Goal: Task Accomplishment & Management: Use online tool/utility

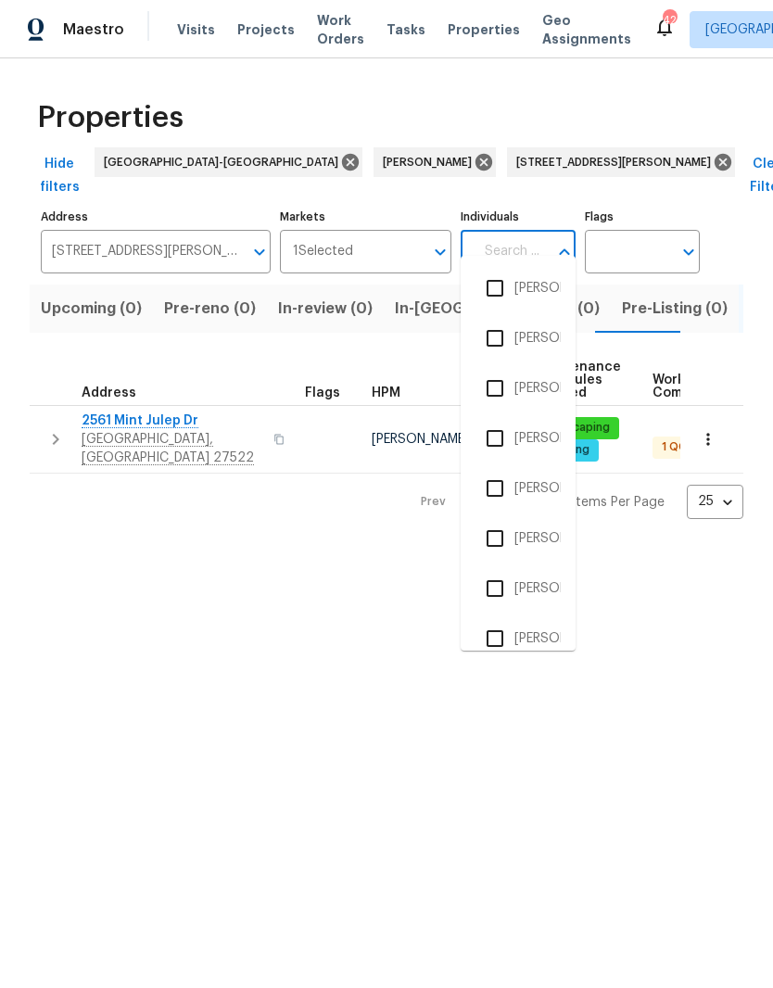
scroll to position [0, 17]
click at [168, 235] on input "[STREET_ADDRESS][PERSON_NAME]" at bounding box center [142, 252] width 202 height 44
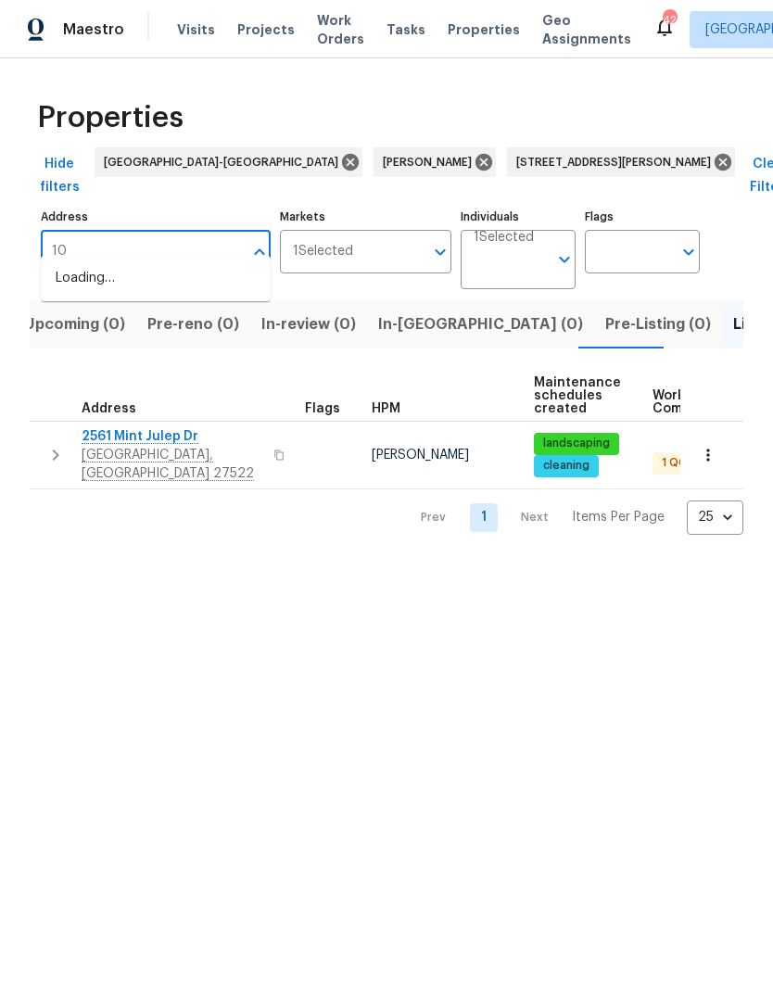
type input "1"
type input "m"
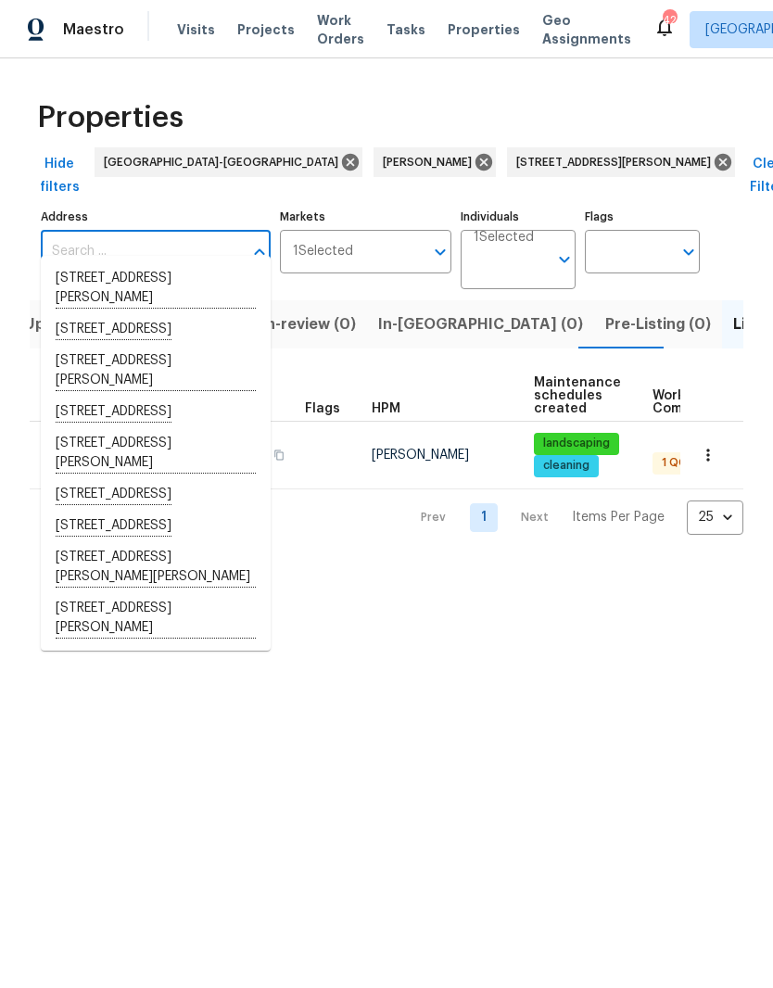
click at [668, 564] on html "Maestro Visits Projects Work Orders Tasks Properties Geo Assignments 42 Raleigh…" at bounding box center [386, 282] width 773 height 564
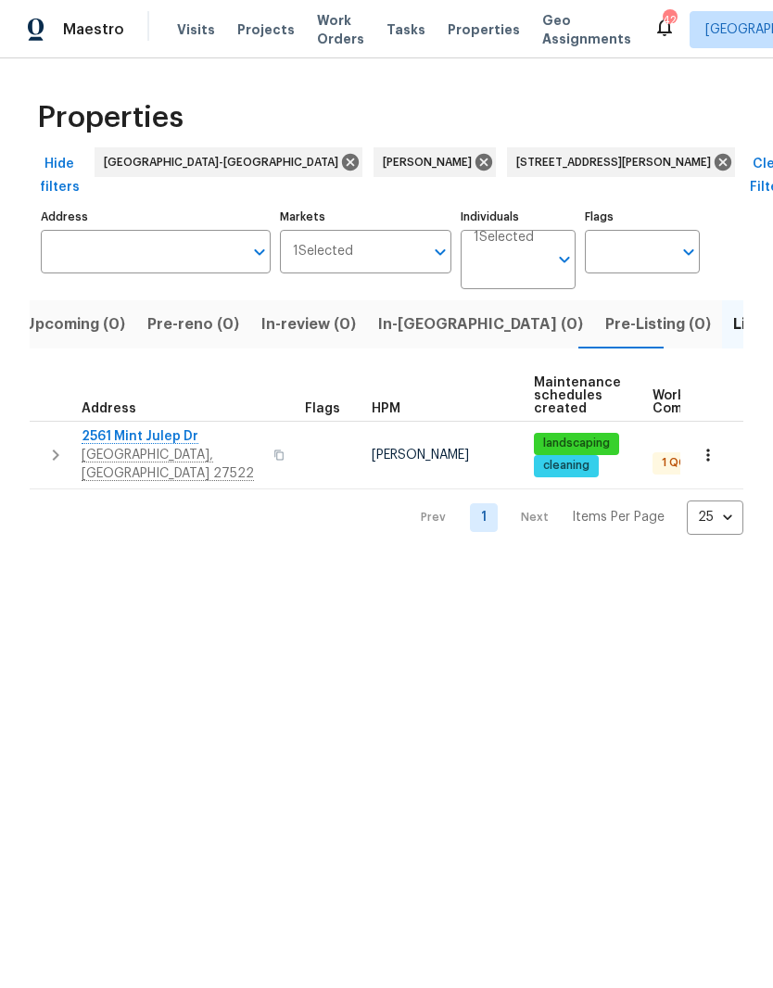
click at [410, 435] on td "[PERSON_NAME]" at bounding box center [445, 455] width 162 height 68
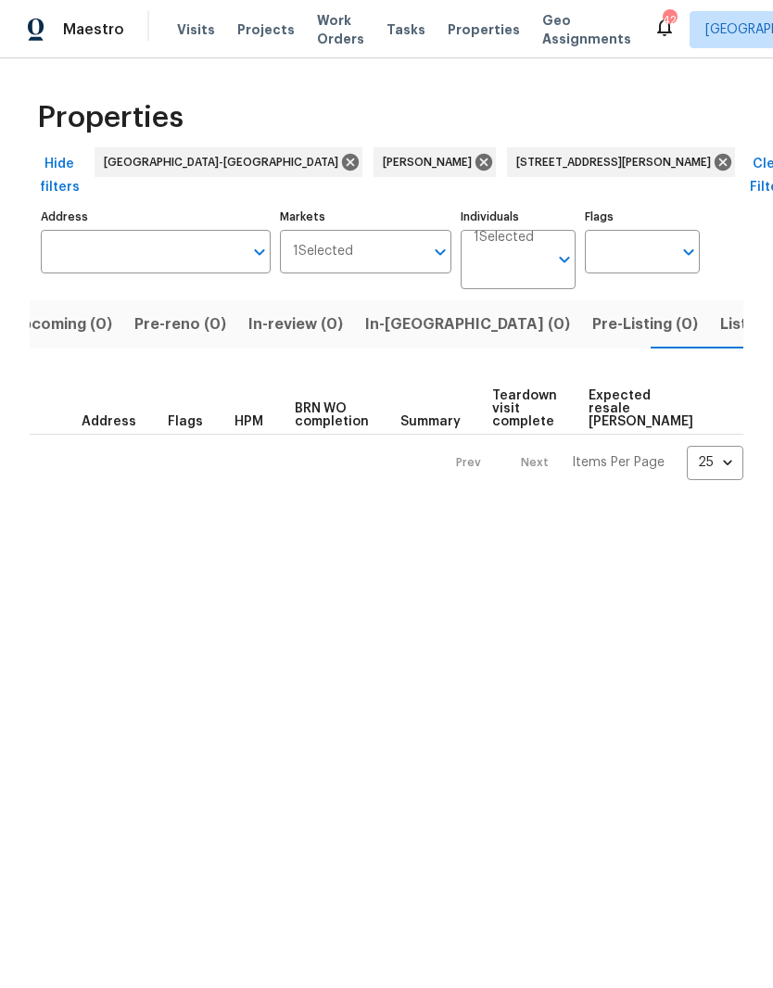
scroll to position [0, 30]
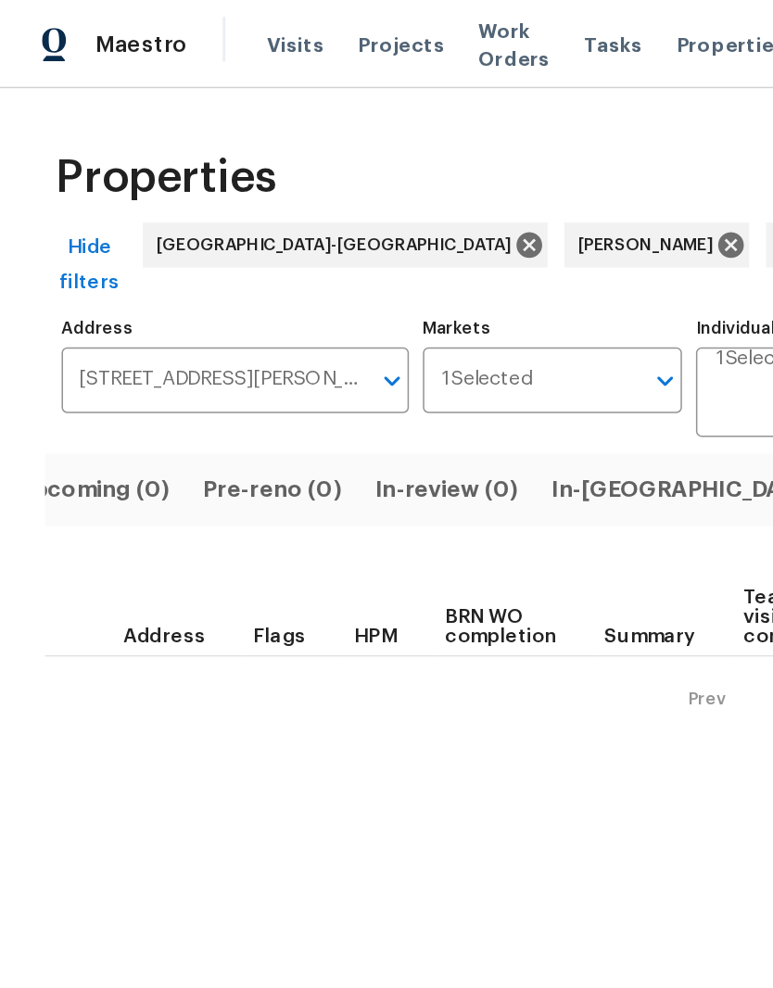
scroll to position [0, 30]
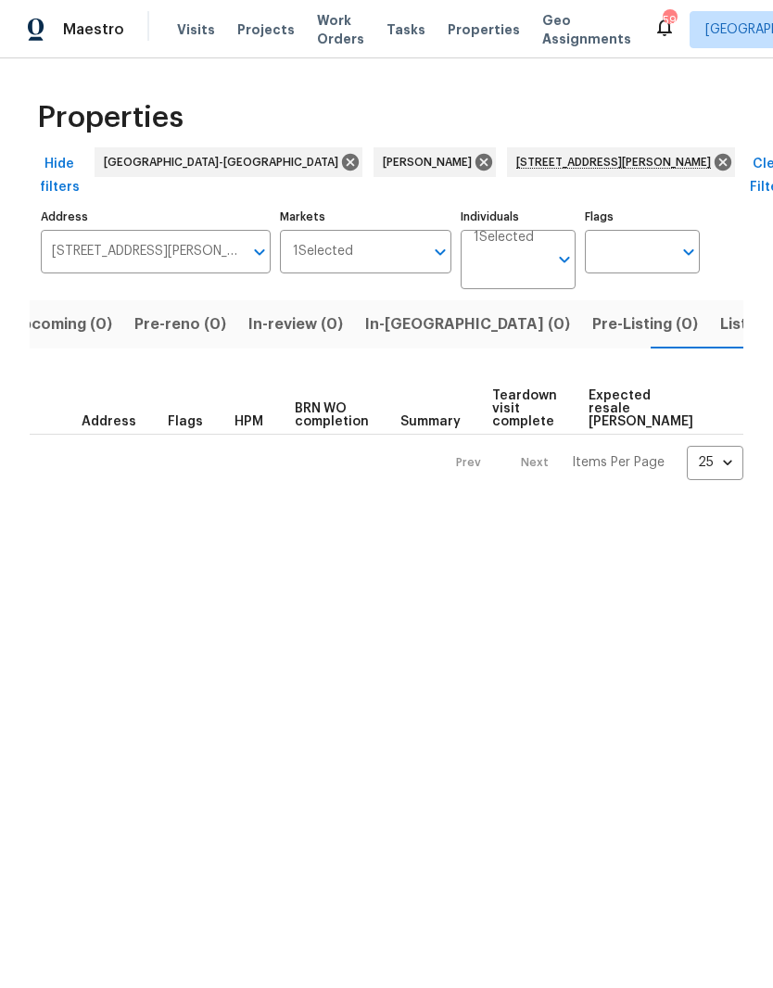
click at [720, 311] on span "Listed (1)" at bounding box center [753, 324] width 67 height 26
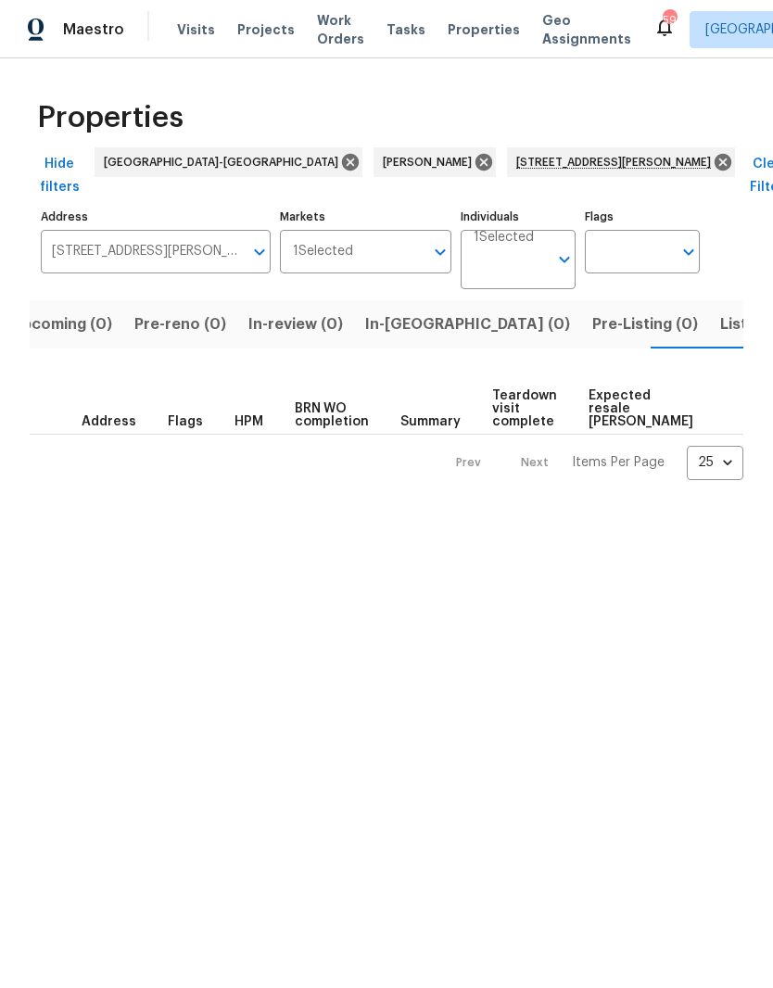
click at [260, 32] on span "Projects" at bounding box center [265, 29] width 57 height 19
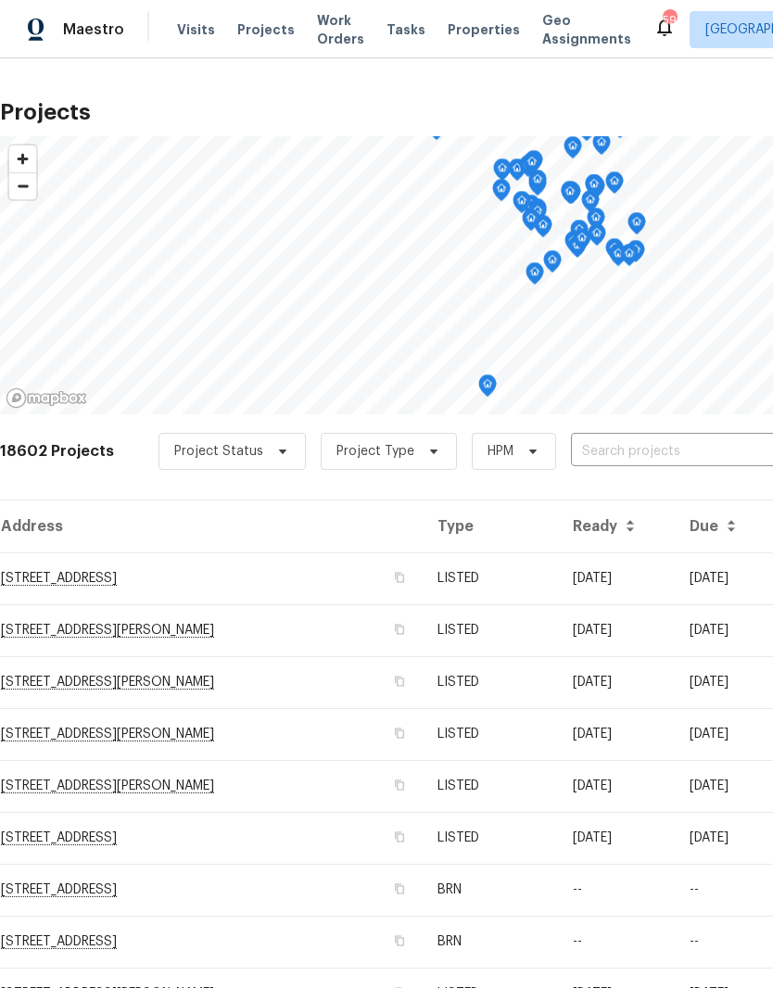
click at [646, 455] on input "text" at bounding box center [677, 451] width 212 height 29
type input "108 mad"
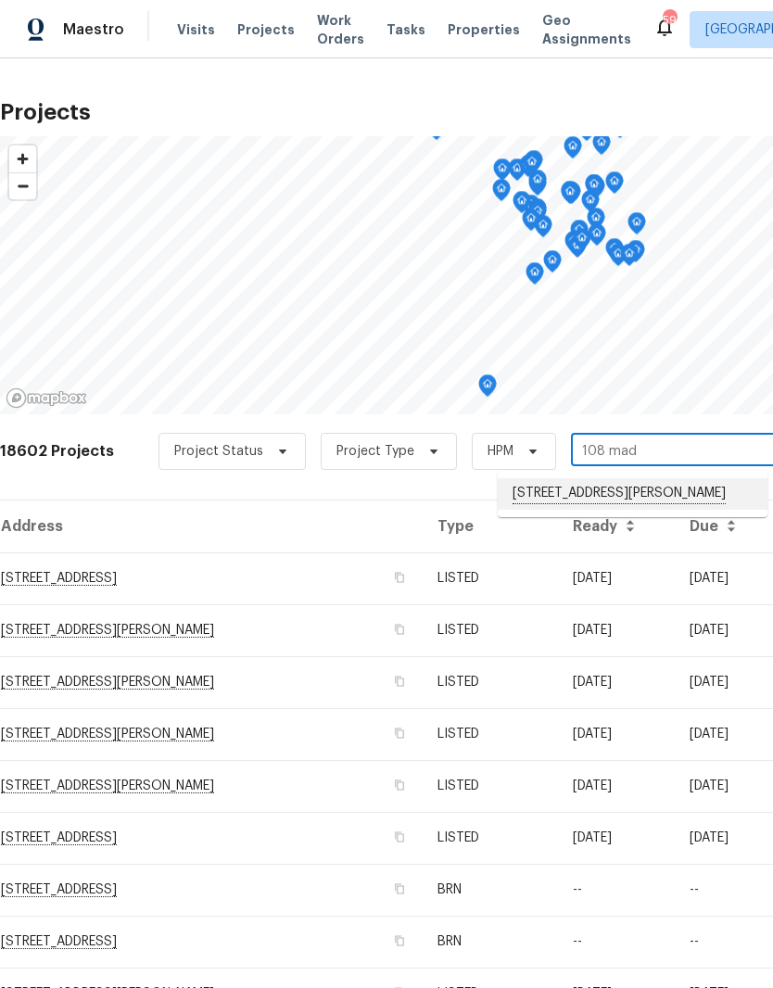
click at [662, 494] on li "[STREET_ADDRESS][PERSON_NAME]" at bounding box center [633, 494] width 270 height 32
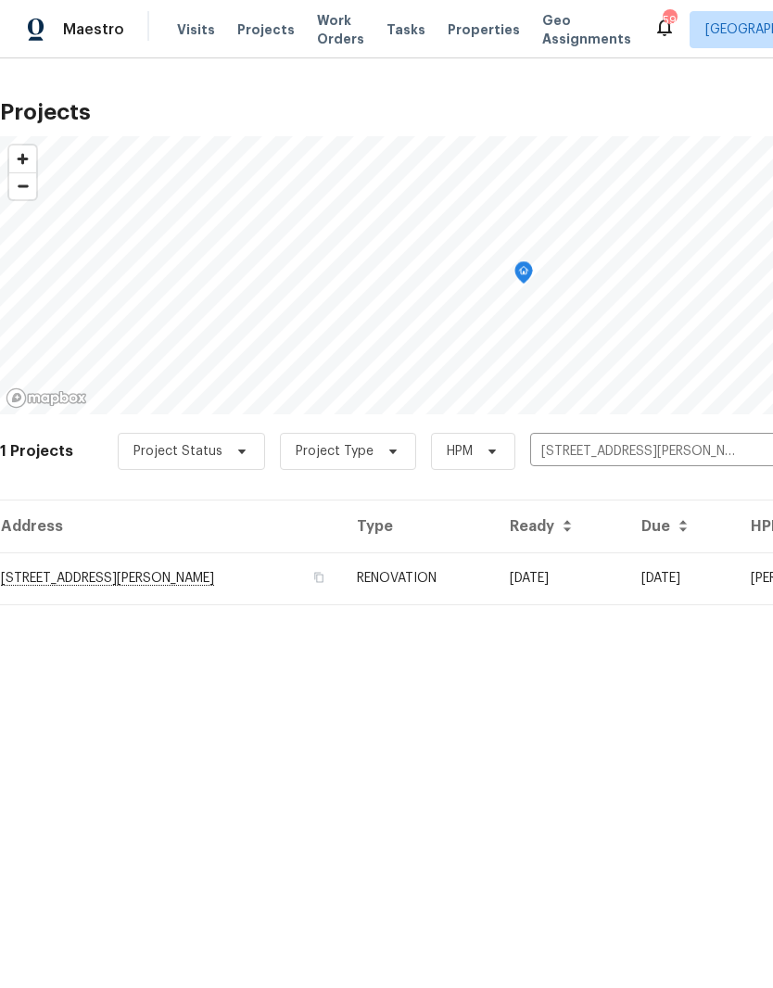
click at [114, 576] on td "[STREET_ADDRESS][PERSON_NAME]" at bounding box center [171, 578] width 342 height 52
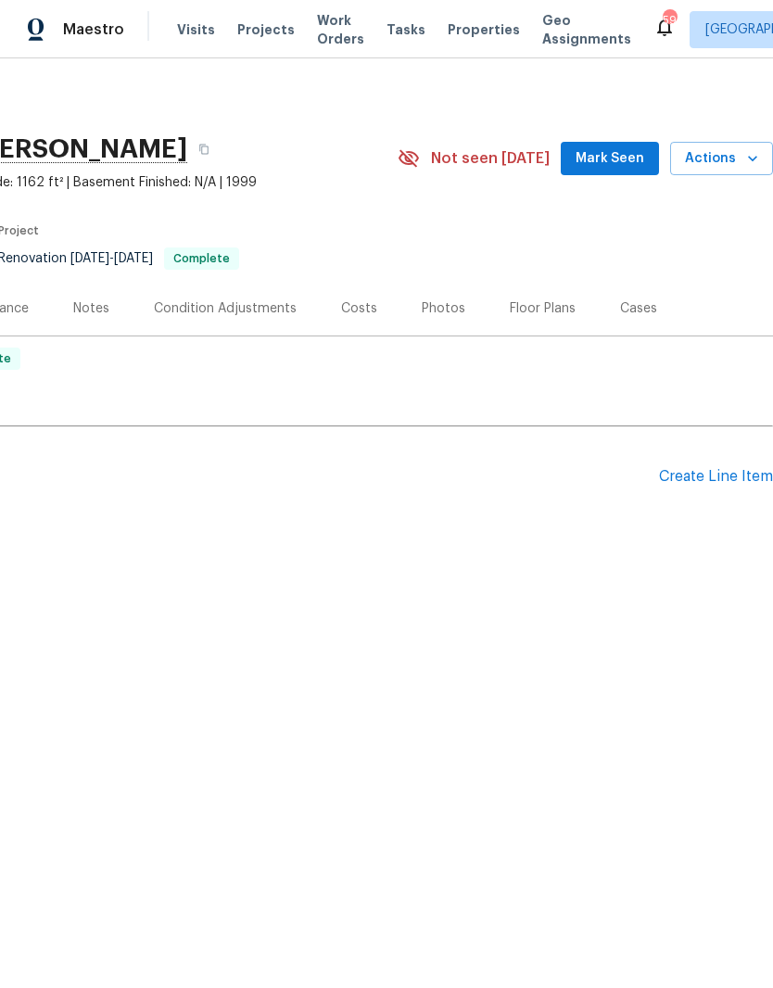
scroll to position [0, 274]
click at [727, 167] on span "Actions" at bounding box center [721, 158] width 73 height 23
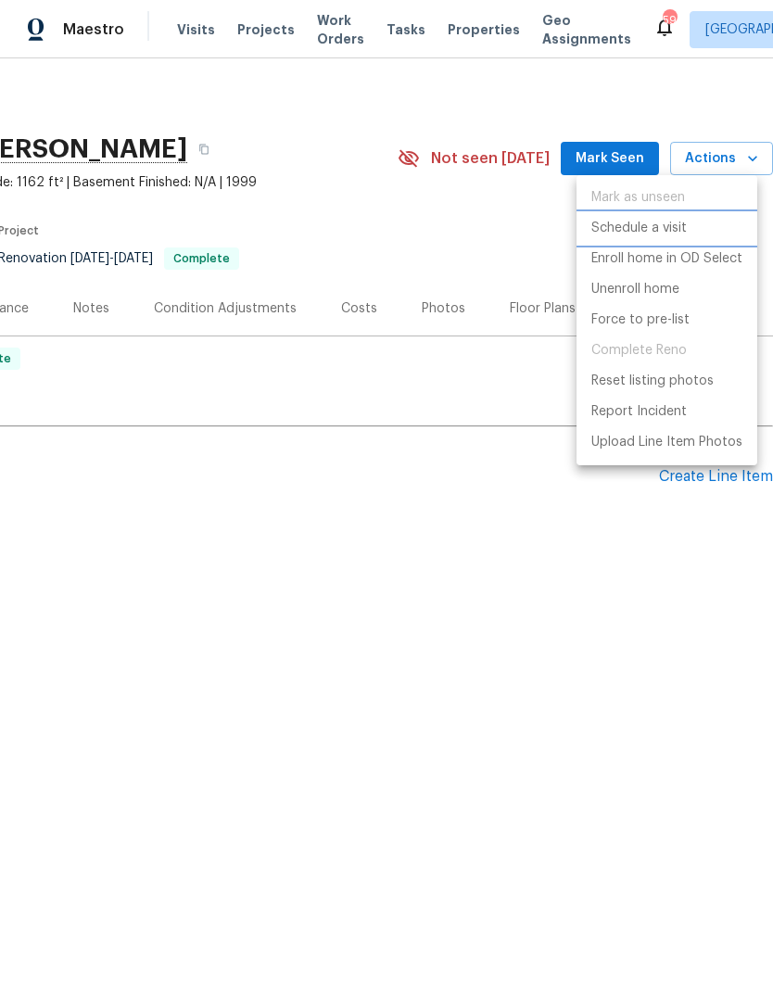
click at [687, 229] on li "Schedule a visit" at bounding box center [666, 228] width 181 height 31
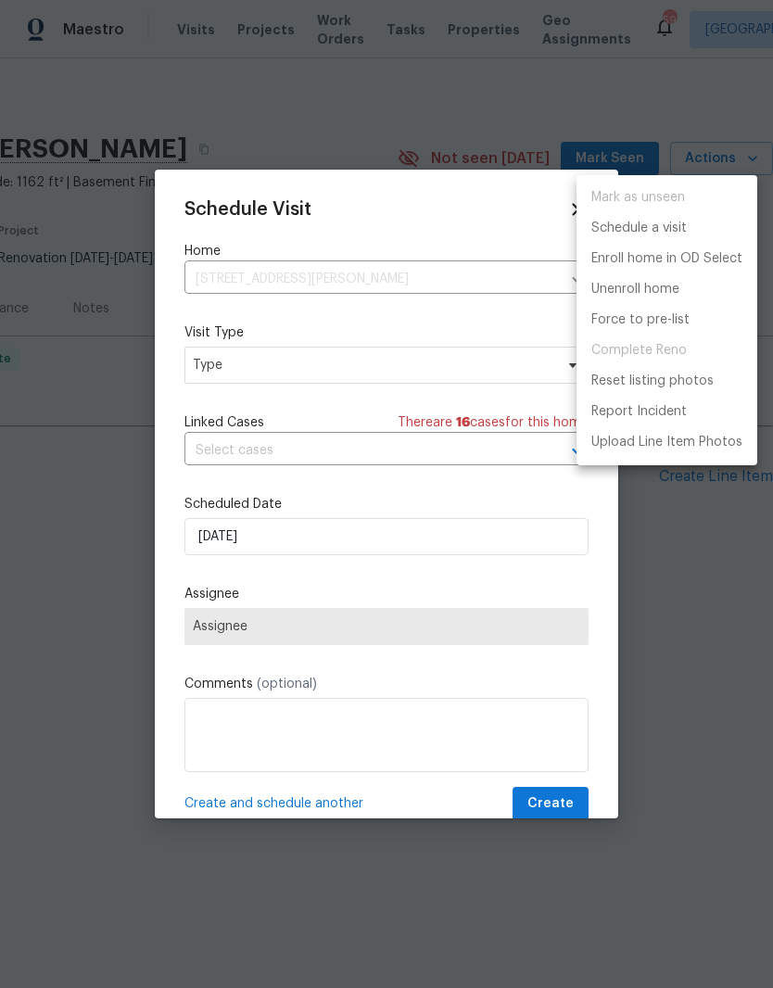
click at [208, 373] on div at bounding box center [386, 494] width 773 height 988
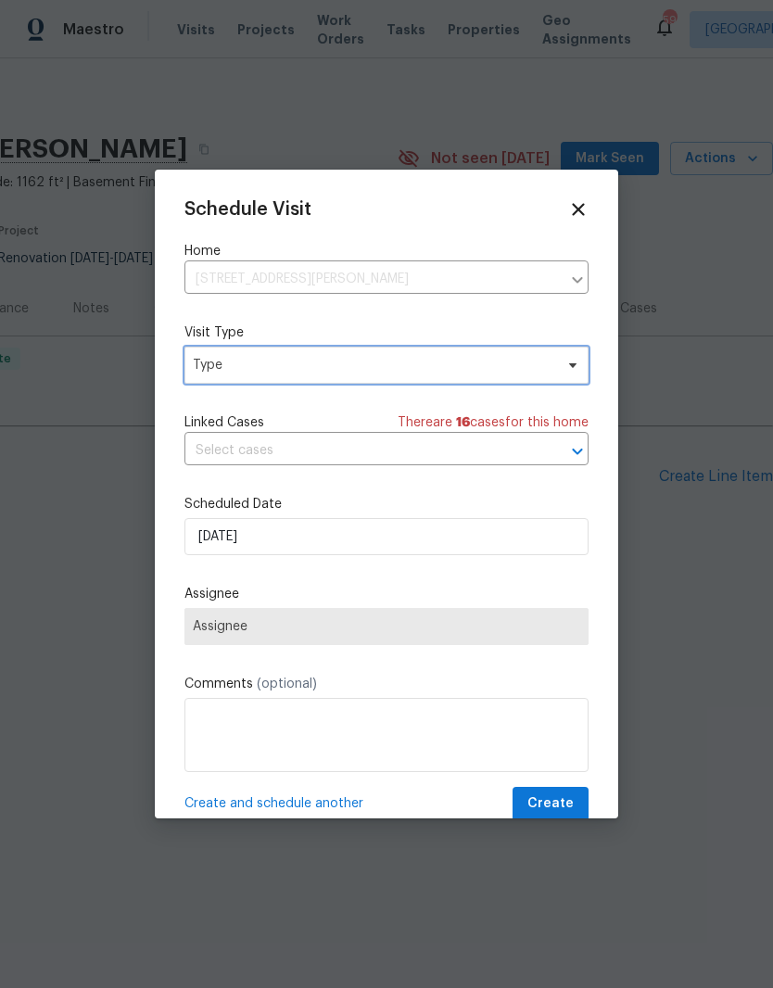
click at [209, 371] on span "Type" at bounding box center [373, 365] width 360 height 19
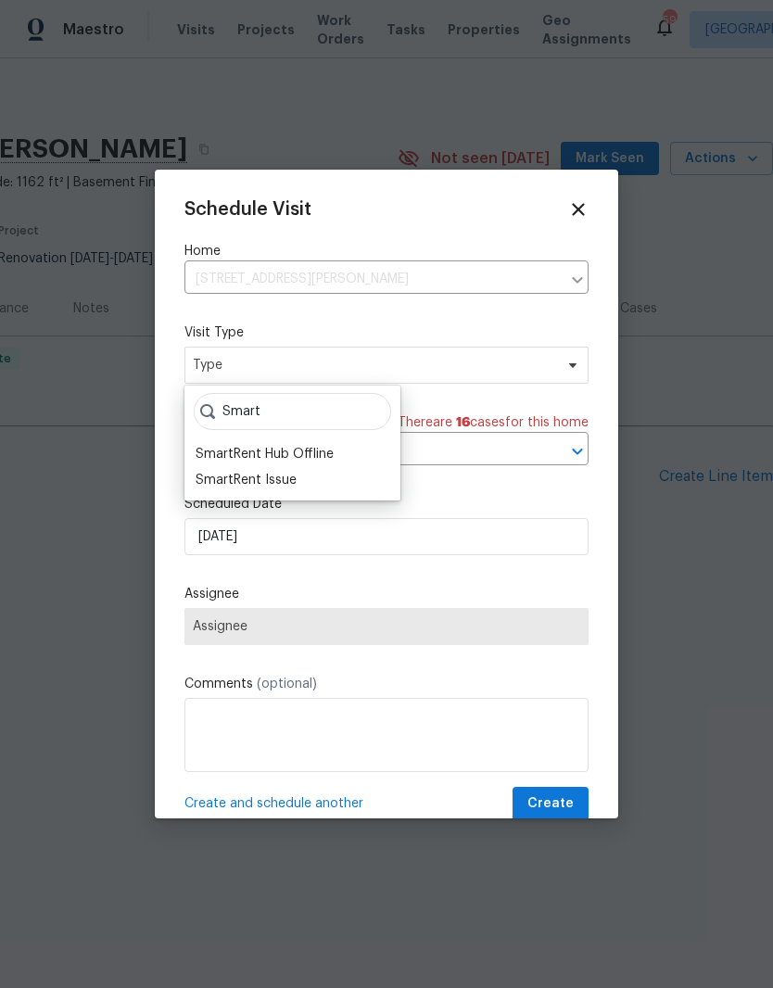
type input "Smart"
click at [253, 473] on div "SmartRent Issue" at bounding box center [245, 480] width 101 height 19
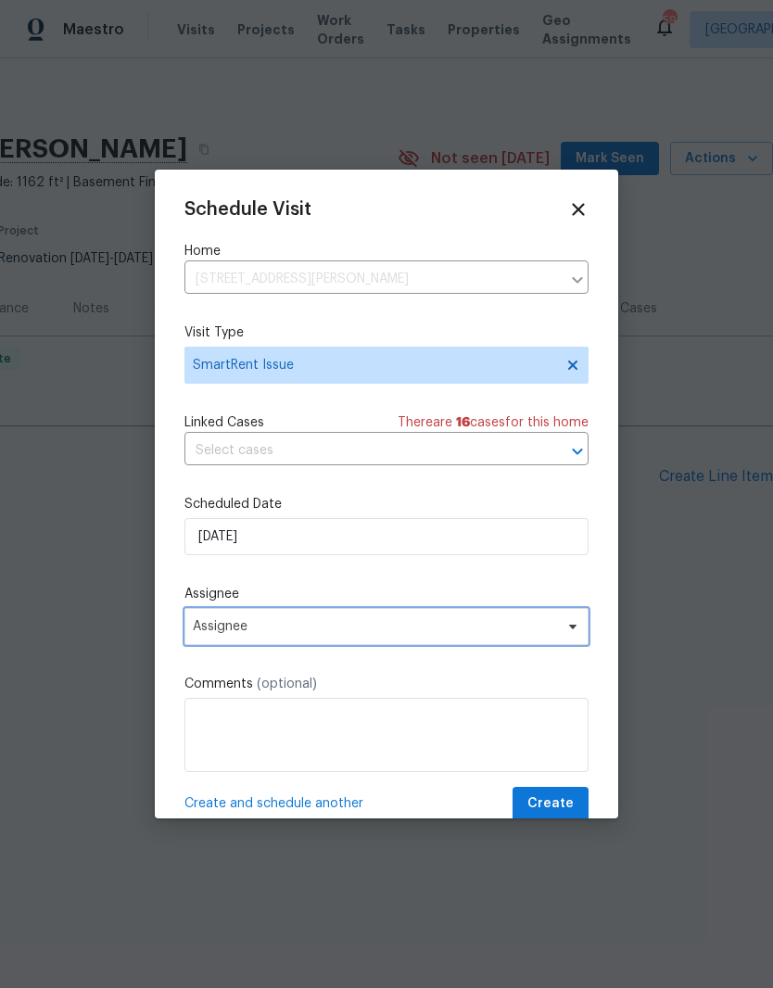
click at [208, 634] on span "Assignee" at bounding box center [374, 626] width 363 height 15
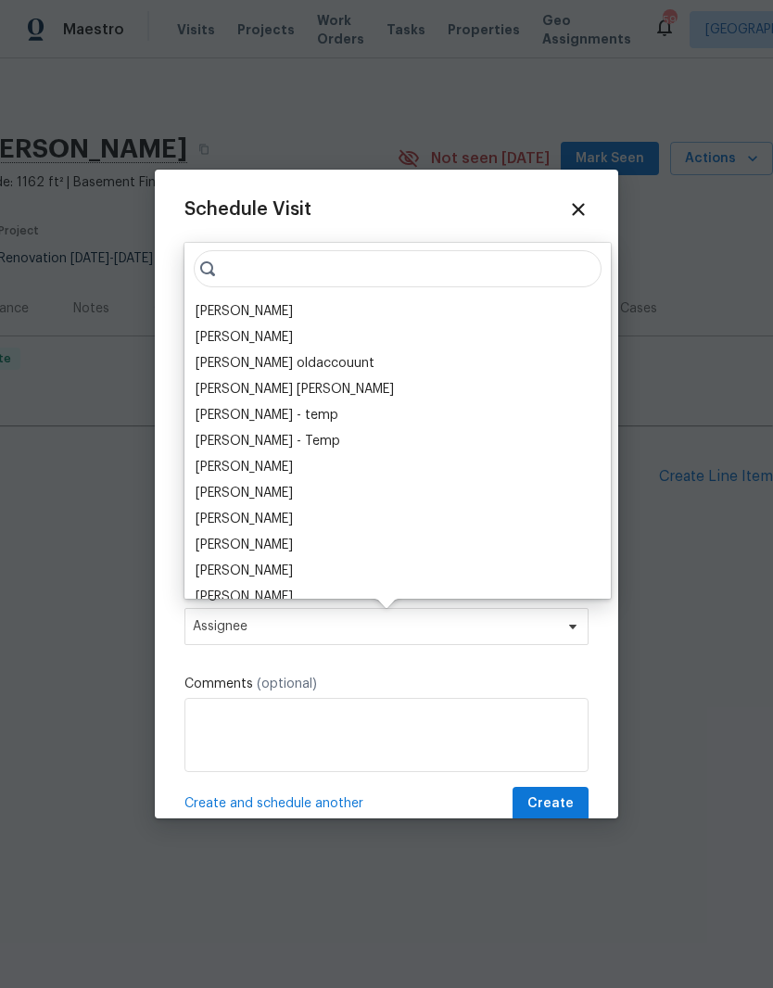
click at [226, 315] on div "[PERSON_NAME]" at bounding box center [243, 311] width 97 height 19
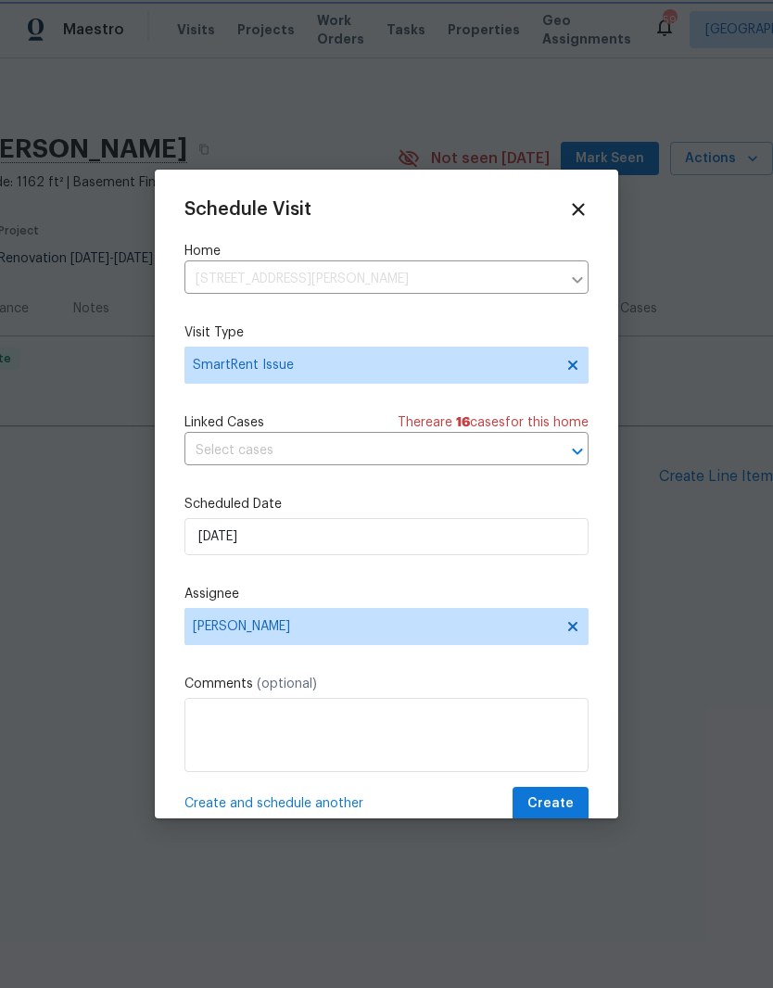
click at [566, 805] on span "Create" at bounding box center [550, 803] width 46 height 23
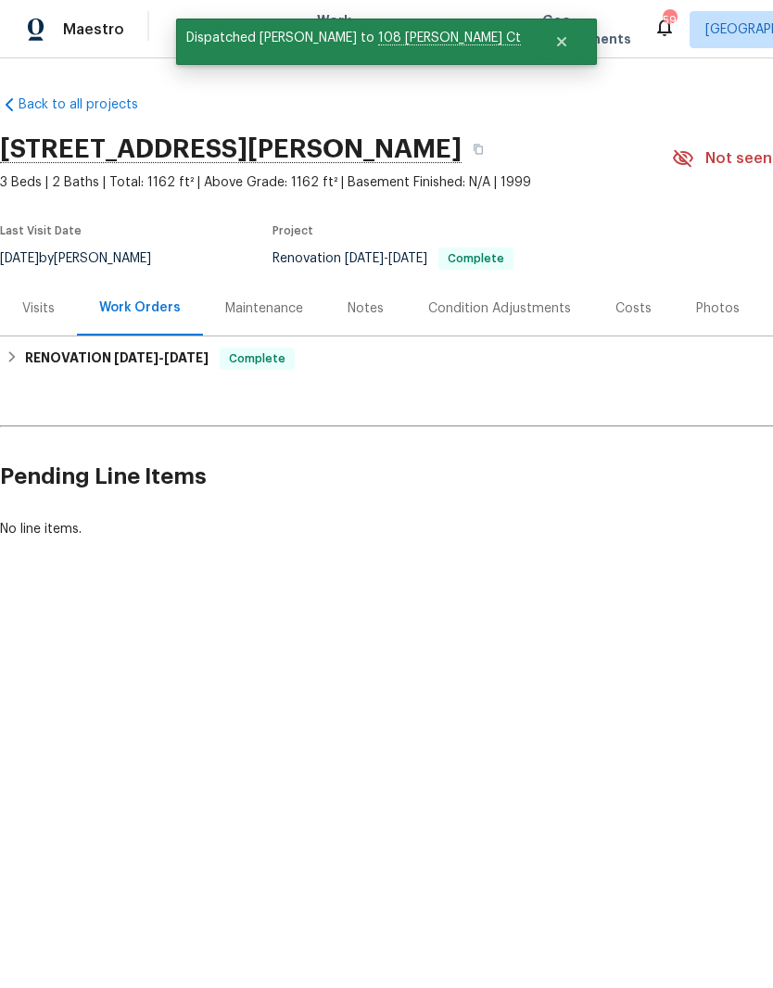
scroll to position [0, 0]
